Goal: Find specific page/section: Find specific page/section

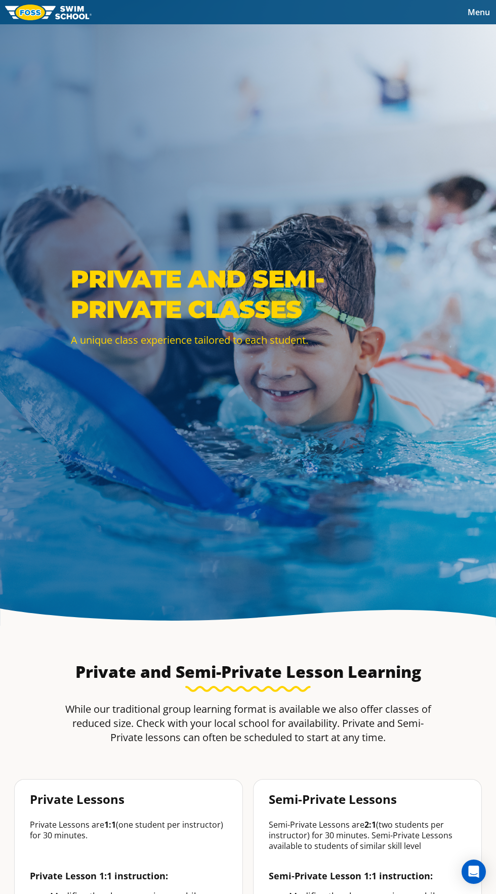
click at [472, 9] on span "Menu" at bounding box center [479, 12] width 22 height 11
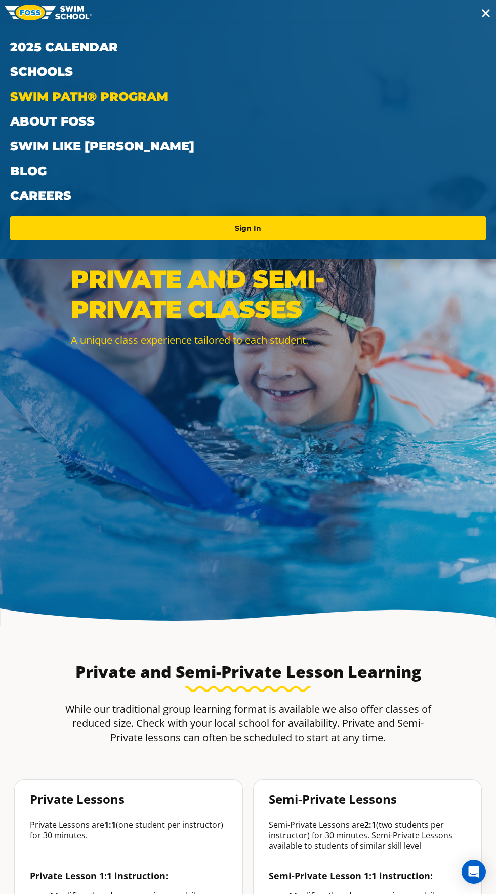
click at [143, 92] on link "Swim Path® Program" at bounding box center [248, 96] width 476 height 25
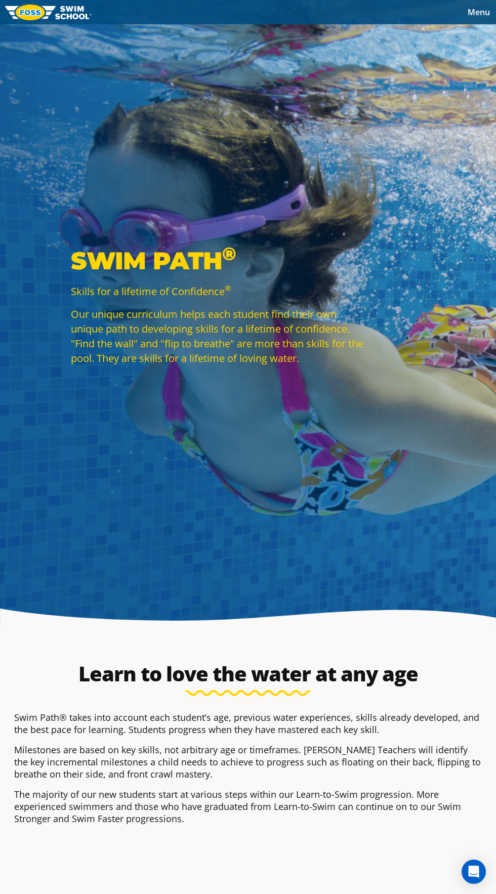
click at [484, 8] on span "Menu" at bounding box center [479, 12] width 22 height 11
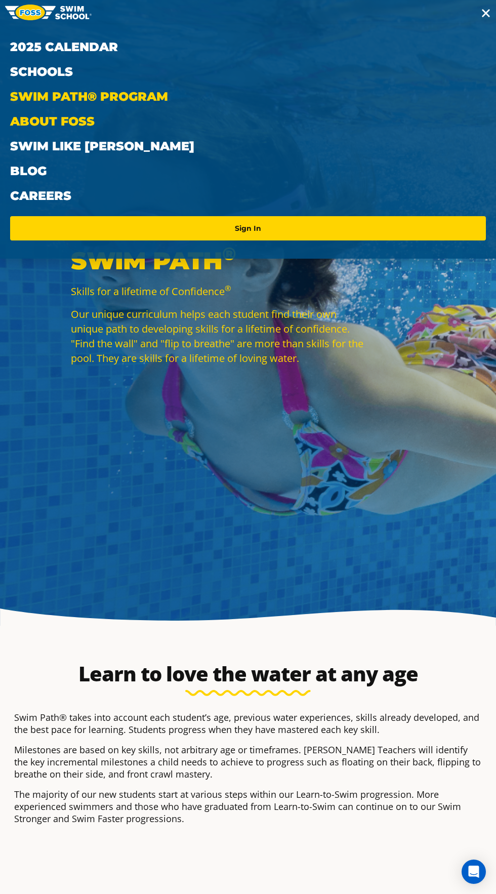
click at [82, 120] on link "About FOSS" at bounding box center [248, 121] width 476 height 25
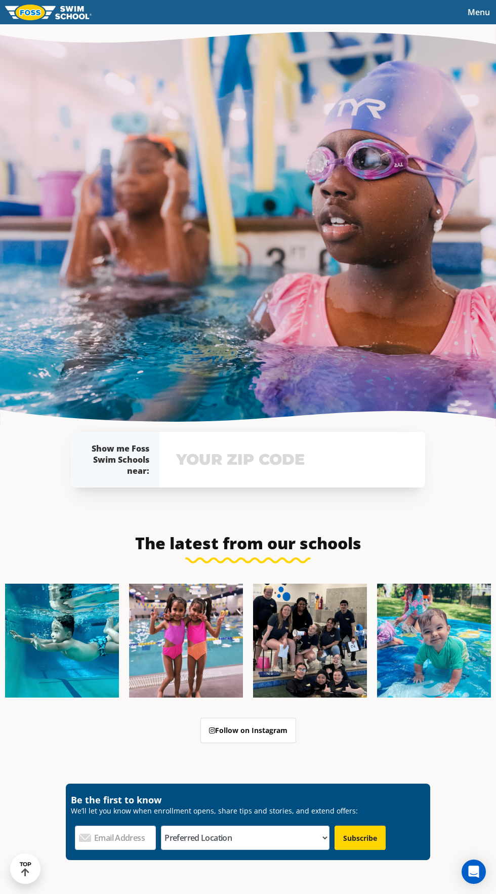
scroll to position [2309, 0]
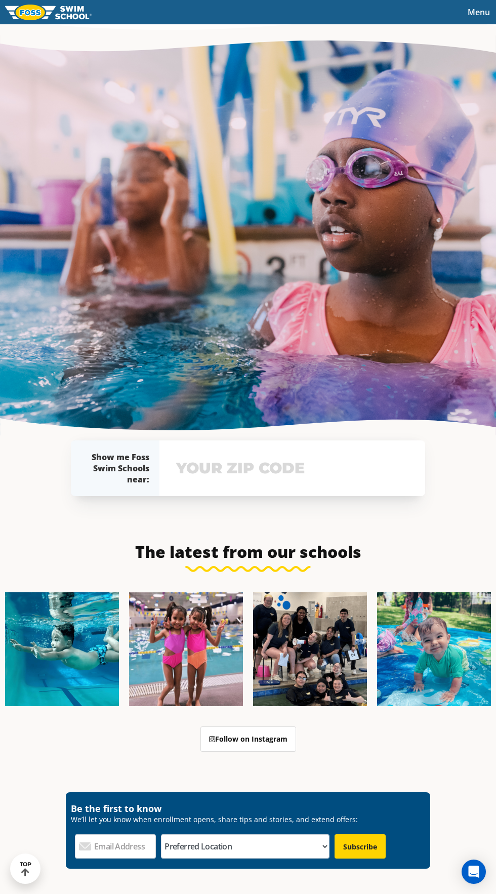
click at [384, 483] on input "text" at bounding box center [292, 468] width 237 height 29
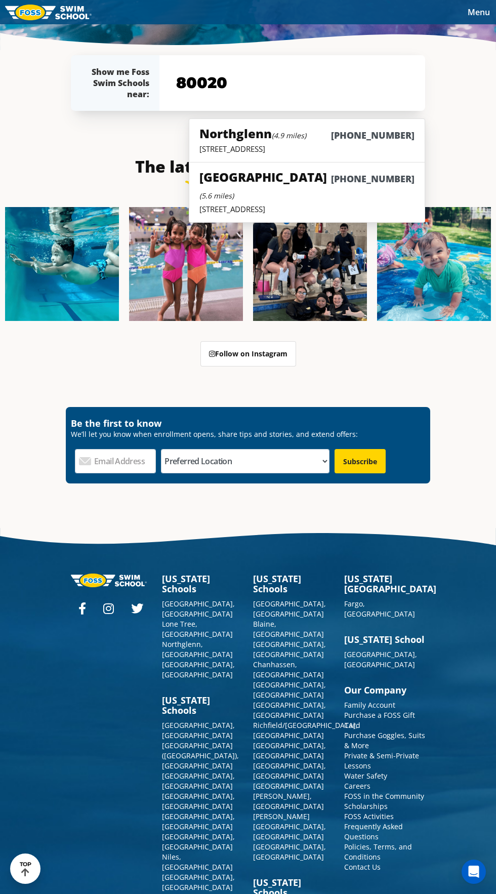
scroll to position [2670, 0]
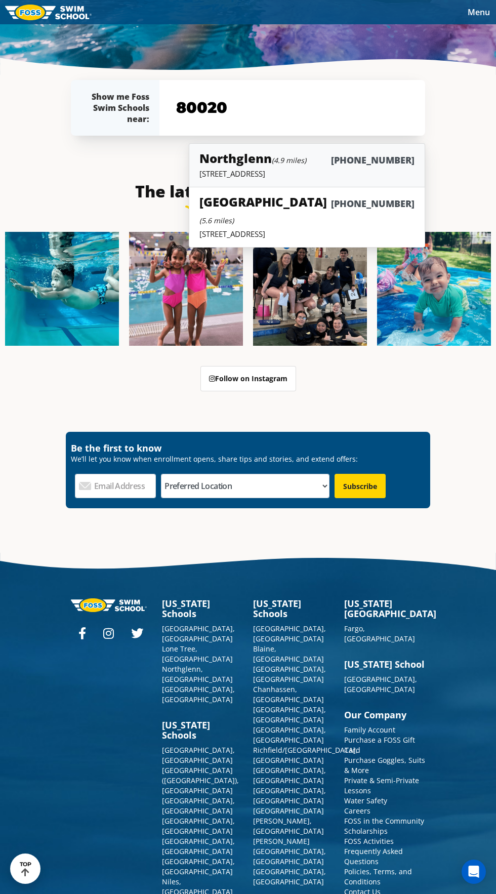
type input "80020"
click at [356, 167] on h6 "(983) 203-1060" at bounding box center [373, 160] width 84 height 13
